Goal: Task Accomplishment & Management: Use online tool/utility

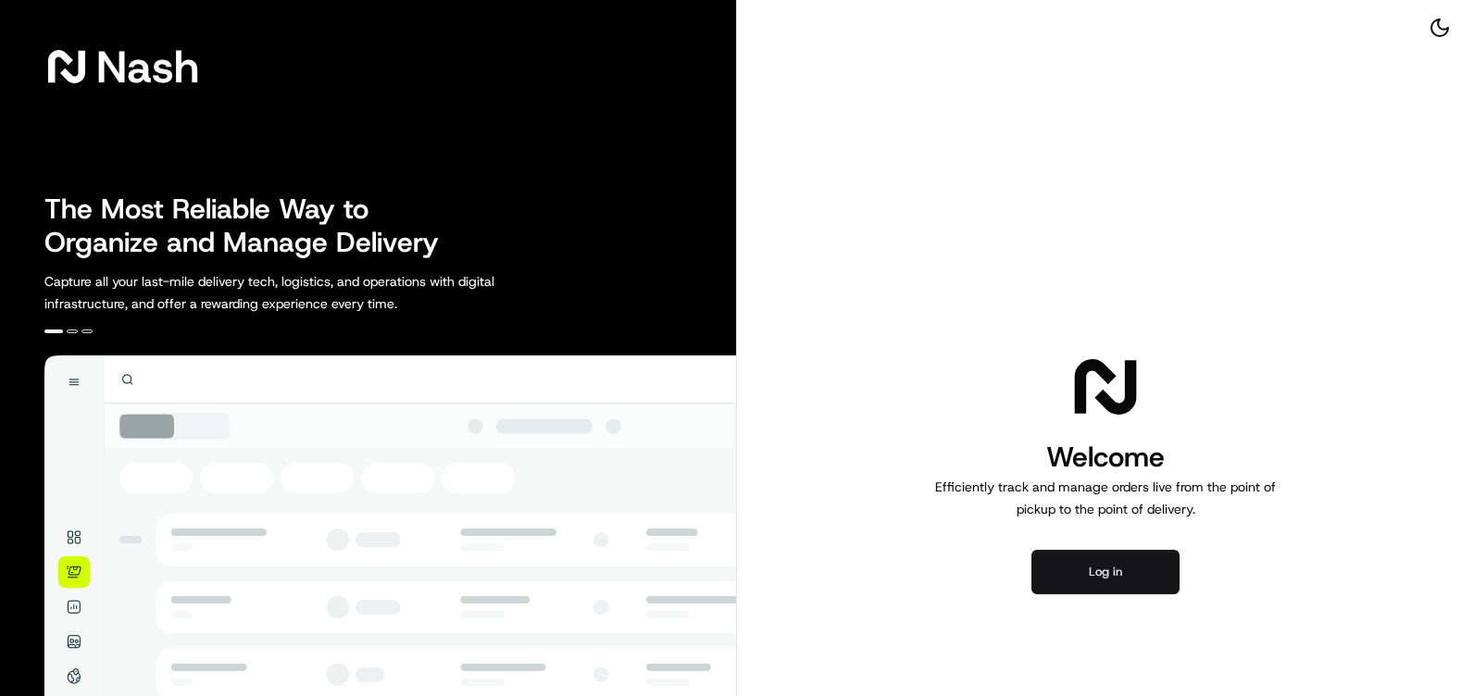
click at [1119, 555] on button "Log in" at bounding box center [1106, 572] width 148 height 44
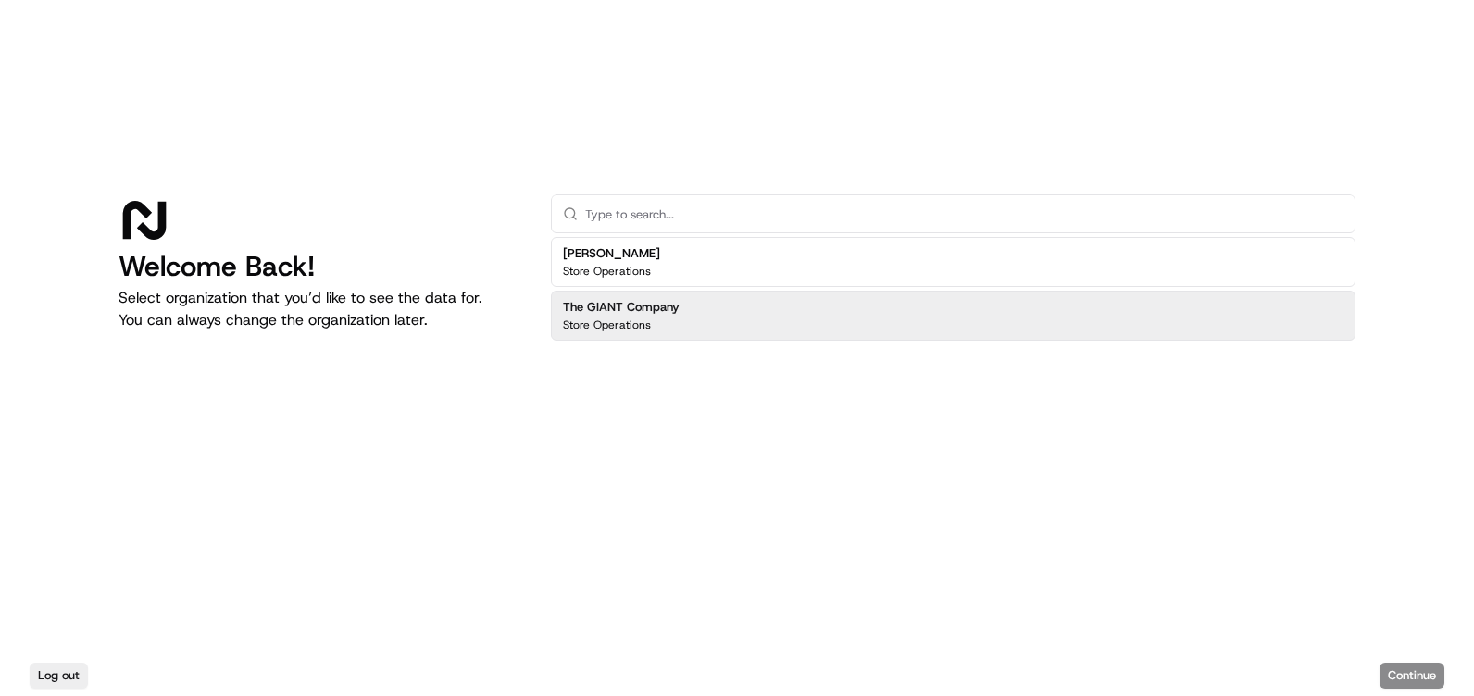
click at [701, 315] on div "The GIANT Company Store Operations" at bounding box center [953, 316] width 805 height 50
click at [1431, 667] on button "Continue" at bounding box center [1412, 676] width 65 height 26
